Goal: Find specific page/section: Find specific page/section

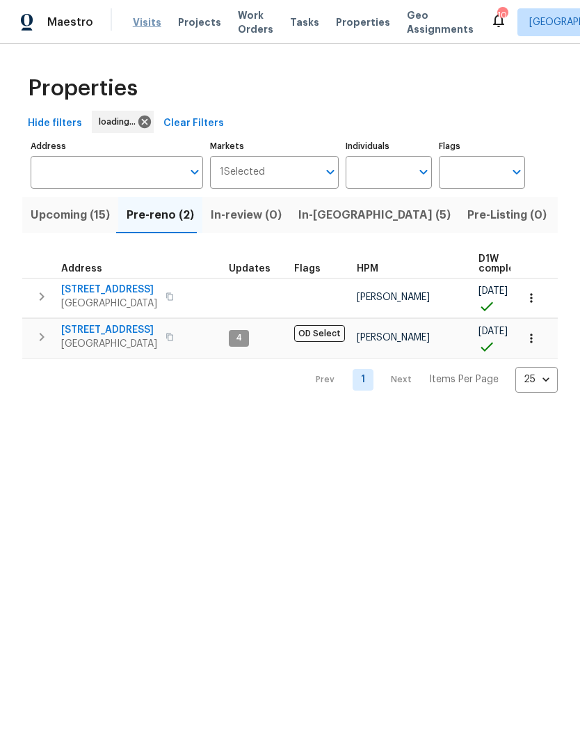
click at [136, 20] on span "Visits" at bounding box center [147, 22] width 29 height 14
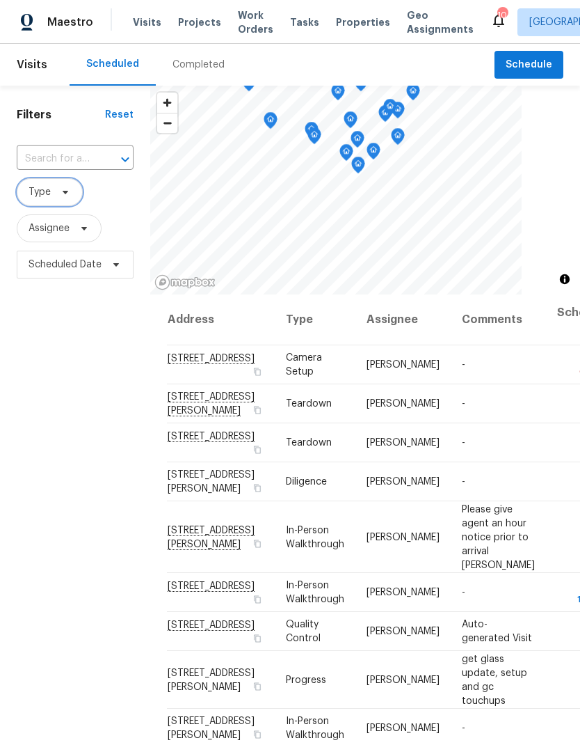
click at [56, 189] on span at bounding box center [63, 191] width 15 height 11
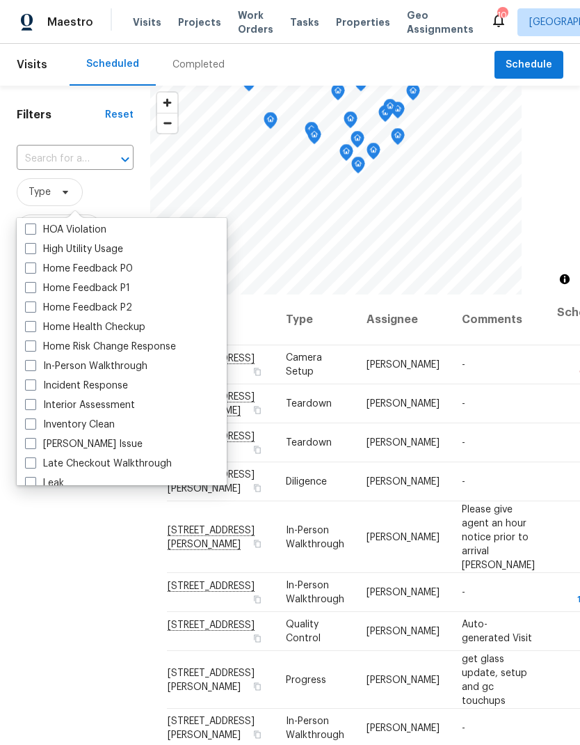
scroll to position [411, 0]
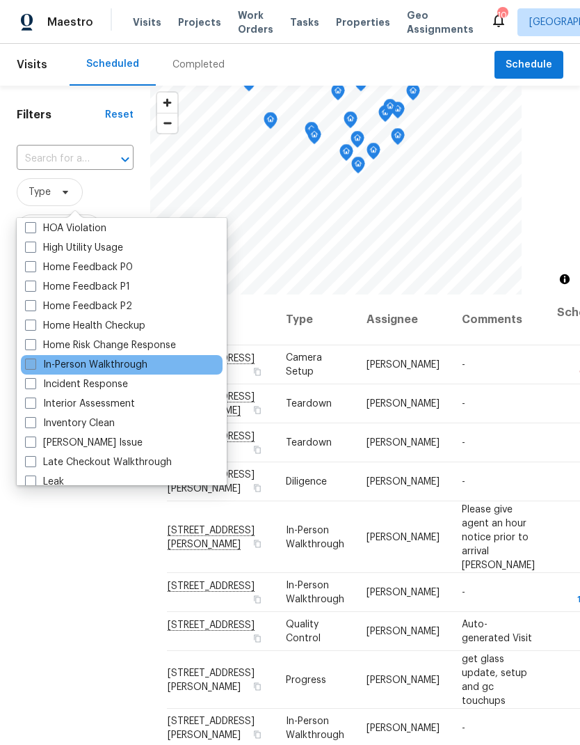
click at [31, 370] on label "In-Person Walkthrough" at bounding box center [86, 365] width 122 height 14
click at [31, 367] on input "In-Person Walkthrough" at bounding box center [29, 362] width 9 height 9
checkbox input "true"
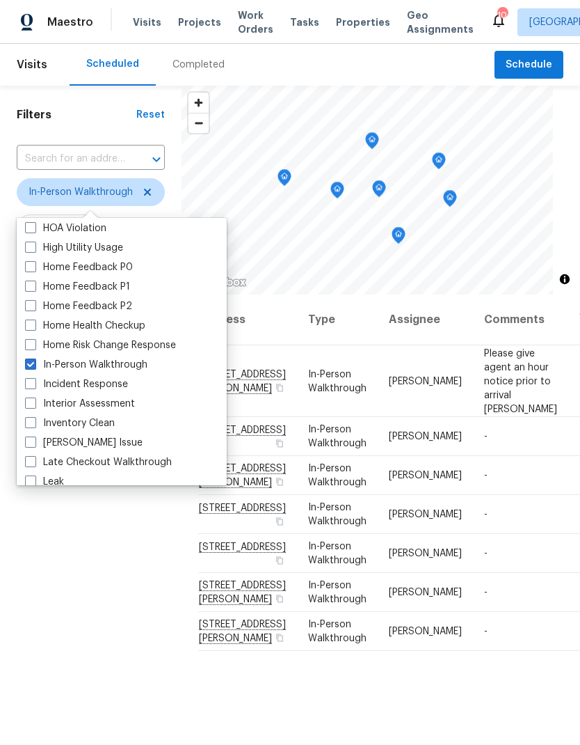
click at [98, 669] on div "Filters Reset ​ In-Person Walkthrough Assignee Scheduled Date" at bounding box center [91, 488] width 182 height 804
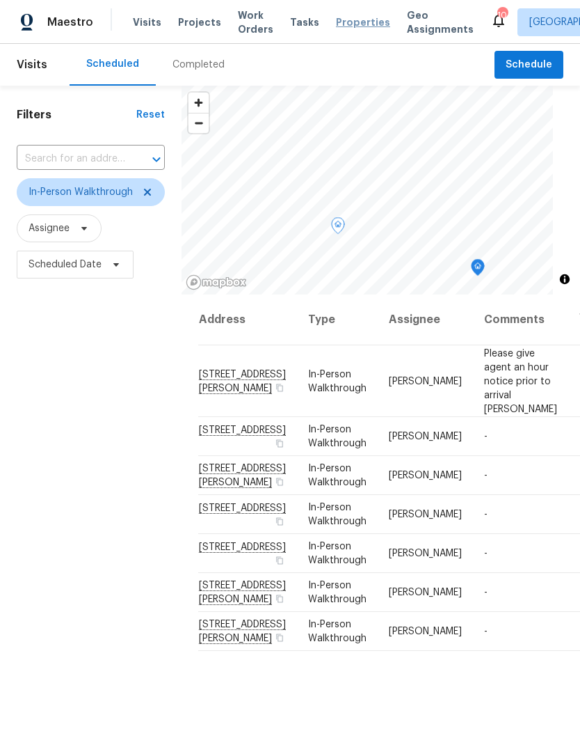
click at [347, 22] on span "Properties" at bounding box center [363, 22] width 54 height 14
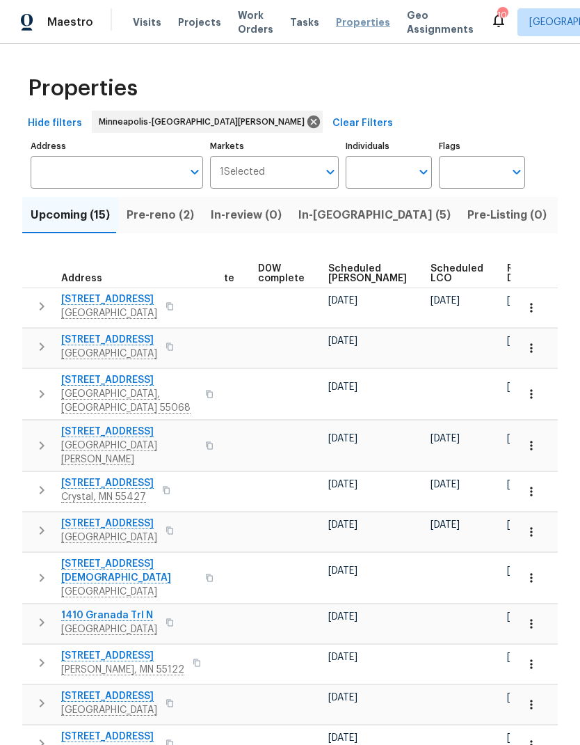
scroll to position [0, 349]
click at [509, 272] on span "Ready Date" at bounding box center [524, 273] width 31 height 19
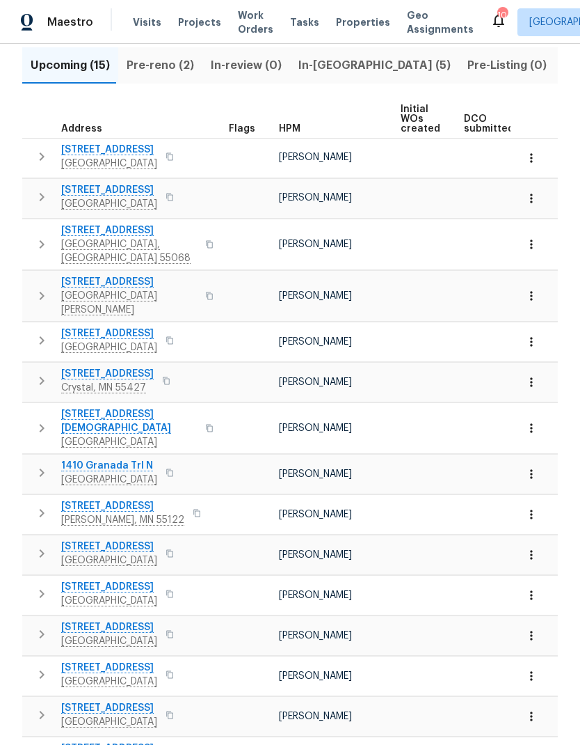
scroll to position [56, 0]
